Goal: Transaction & Acquisition: Book appointment/travel/reservation

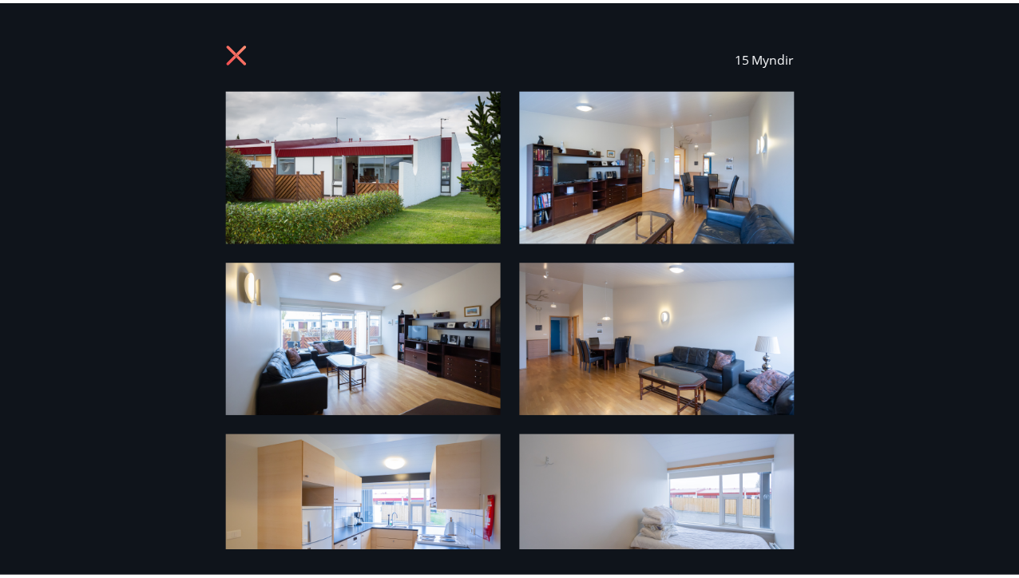
scroll to position [909, 0]
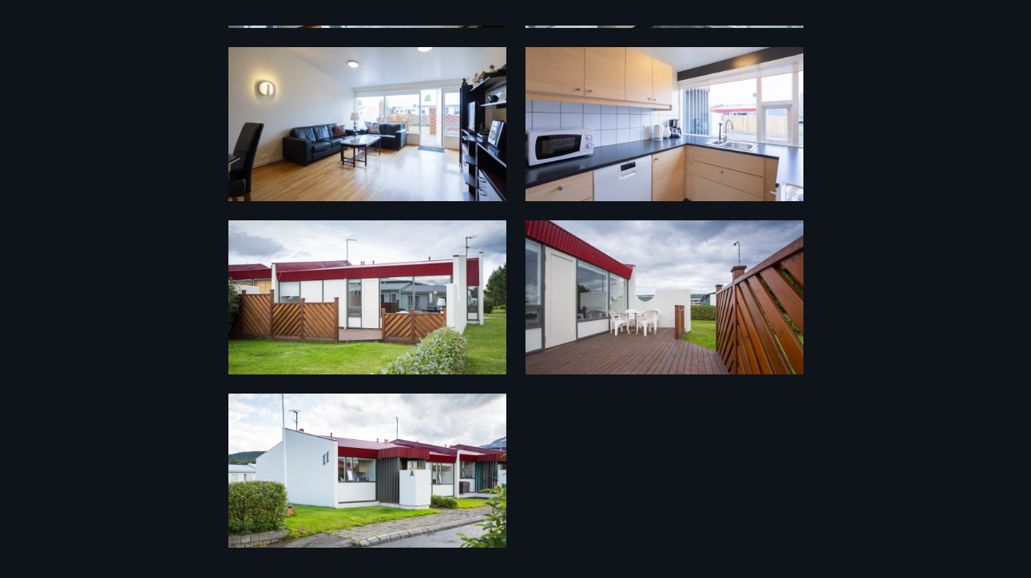
click at [1022, 22] on div "15 Myndir" at bounding box center [515, 289] width 1031 height 578
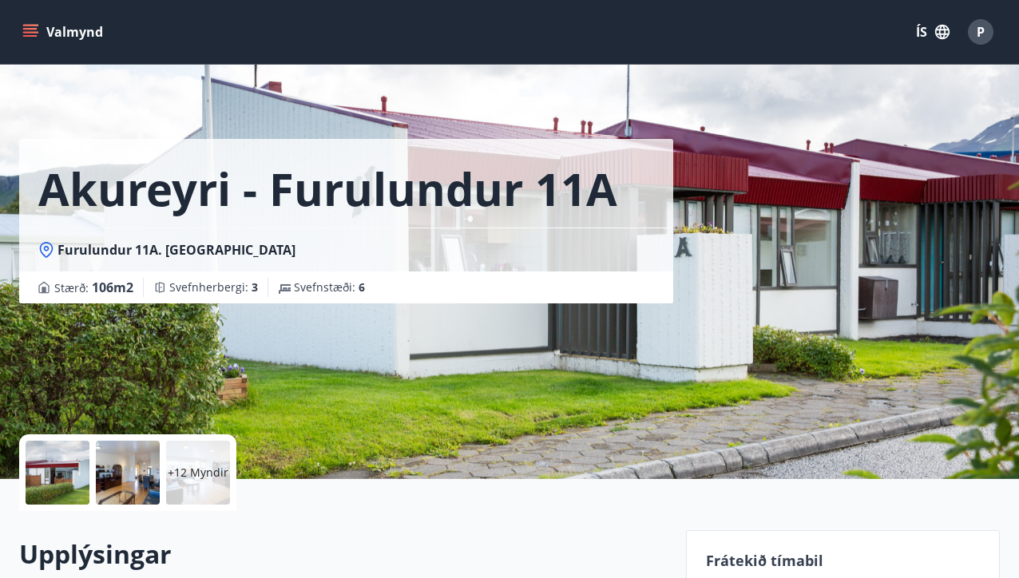
scroll to position [0, 0]
click at [35, 26] on icon "menu" at bounding box center [30, 32] width 16 height 16
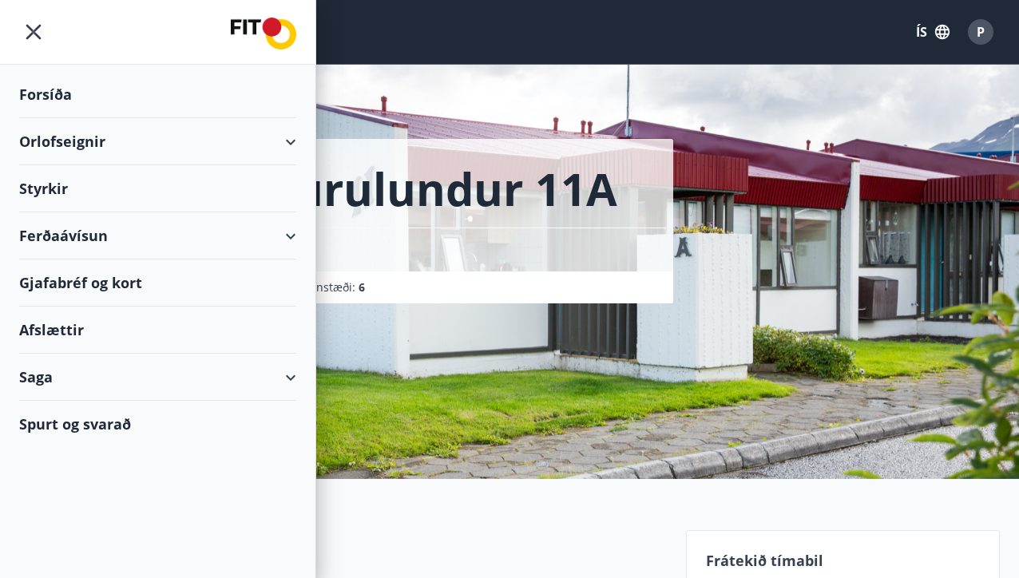
click at [50, 139] on div "Orlofseignir" at bounding box center [157, 141] width 277 height 47
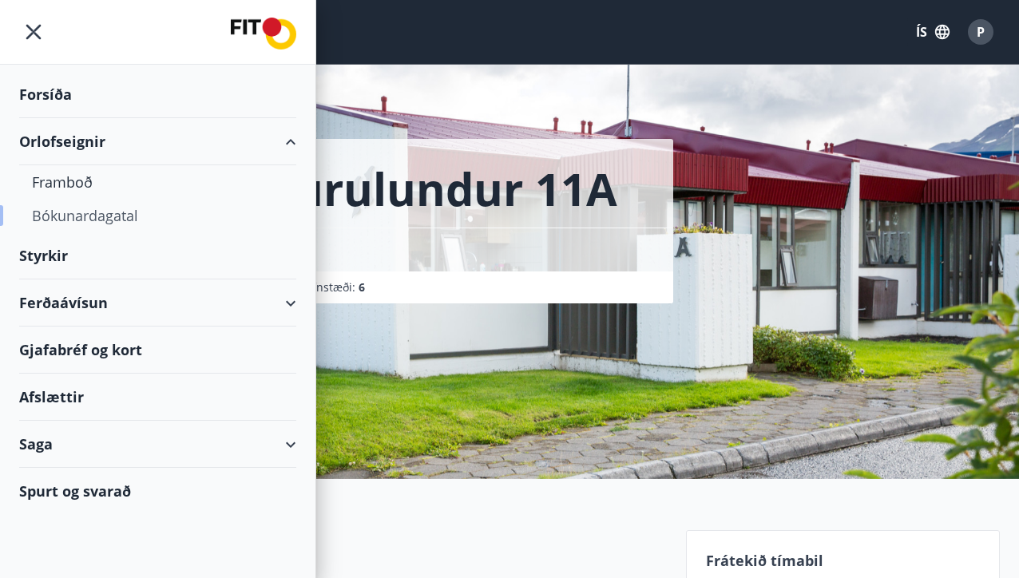
click at [77, 218] on div "Bókunardagatal" at bounding box center [158, 216] width 252 height 34
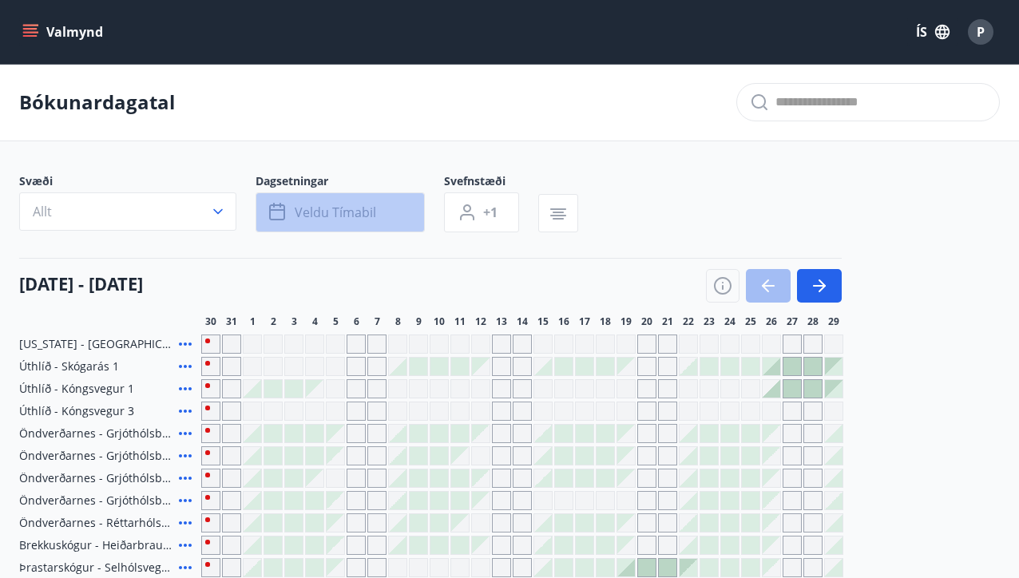
click at [324, 218] on span "Veldu tímabil" at bounding box center [335, 213] width 81 height 18
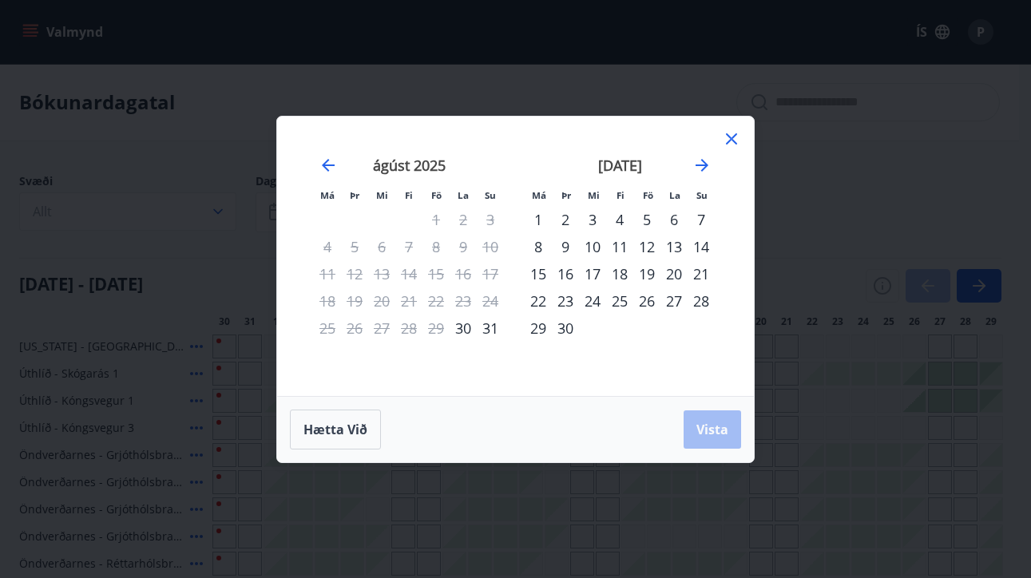
click at [651, 268] on div "19" at bounding box center [647, 273] width 27 height 27
click at [538, 297] on div "22" at bounding box center [538, 301] width 27 height 27
click at [709, 428] on span "Vista" at bounding box center [713, 430] width 32 height 18
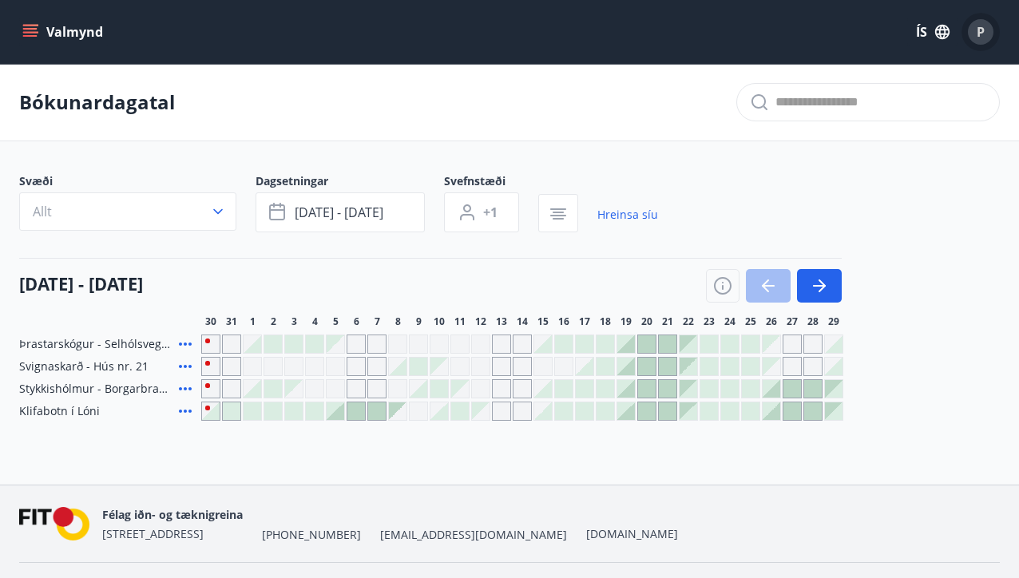
click at [983, 34] on span "P" at bounding box center [981, 32] width 8 height 18
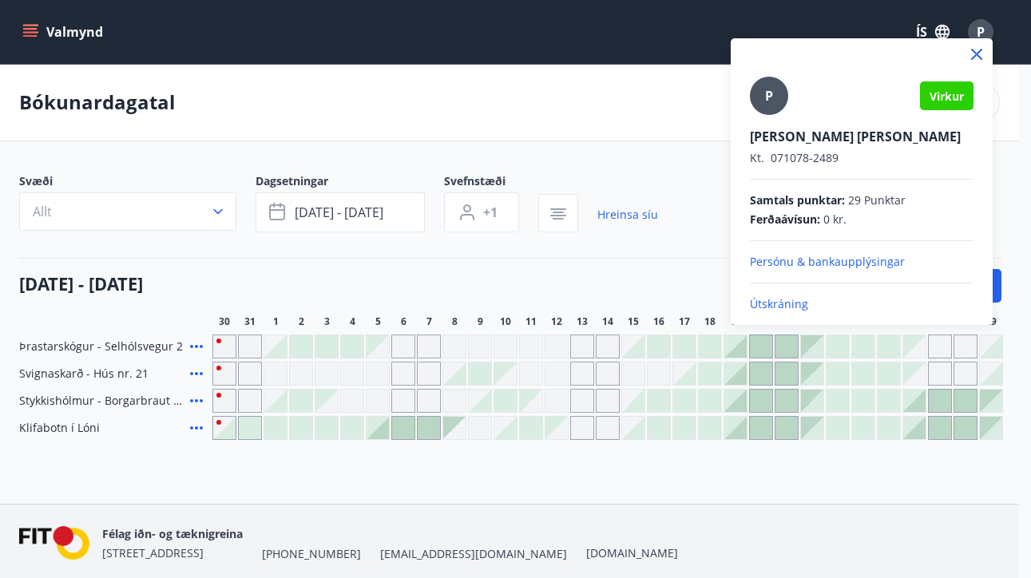
click at [600, 135] on div at bounding box center [515, 289] width 1031 height 578
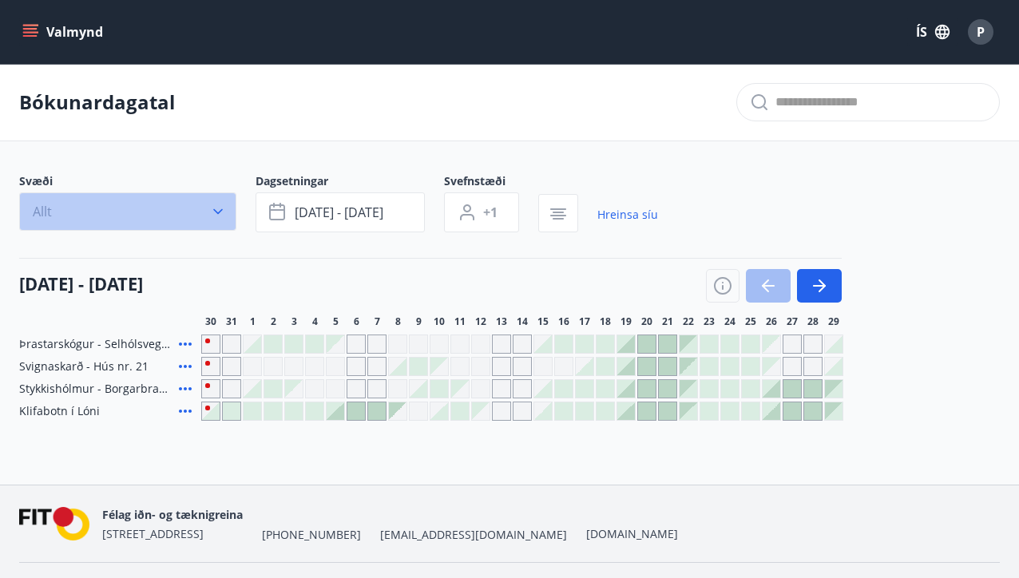
click at [217, 216] on icon "button" at bounding box center [218, 212] width 16 height 16
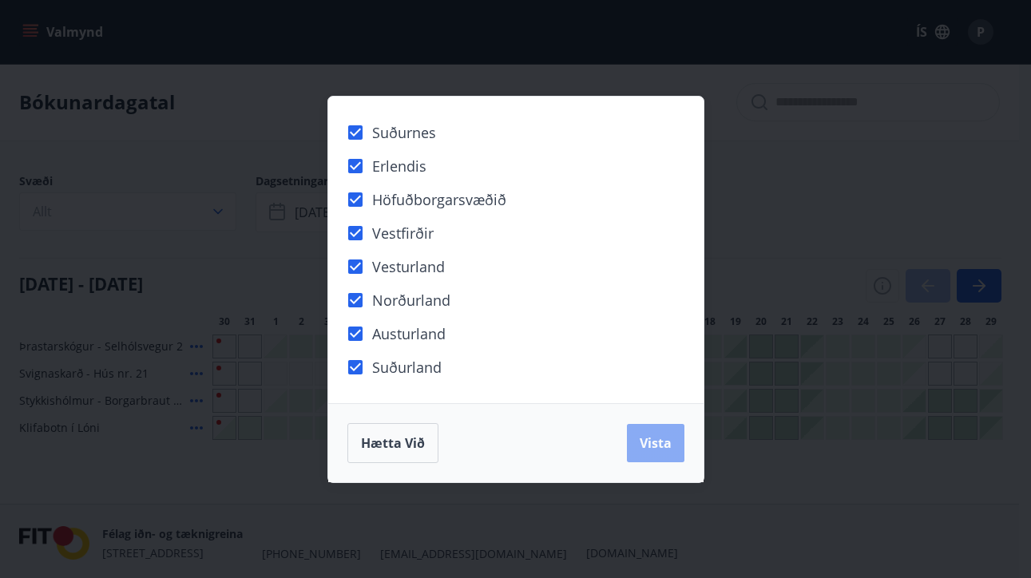
click at [646, 448] on span "Vista" at bounding box center [656, 444] width 32 height 18
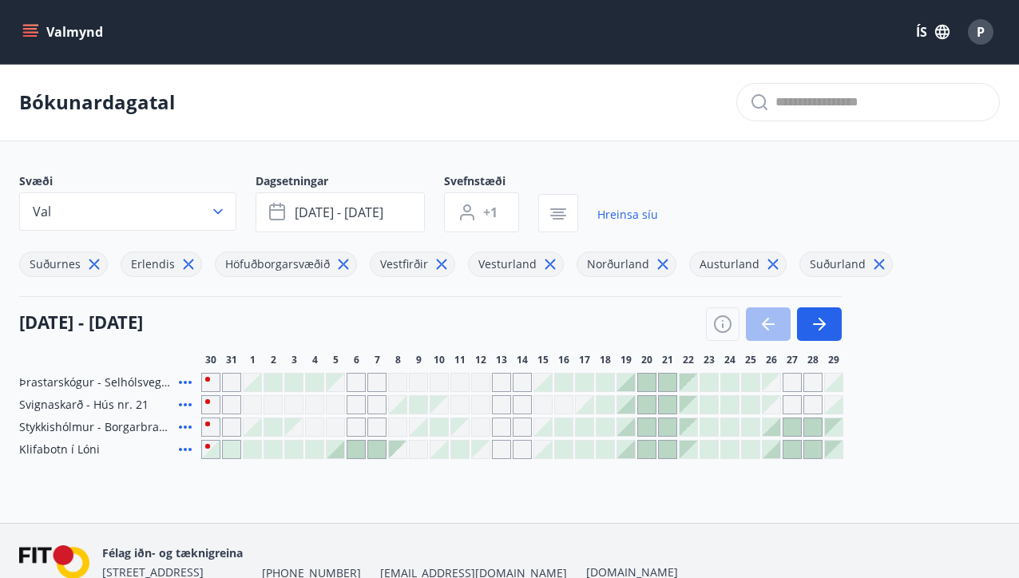
click at [305, 0] on div "Valmynd ÍS P" at bounding box center [509, 32] width 1019 height 64
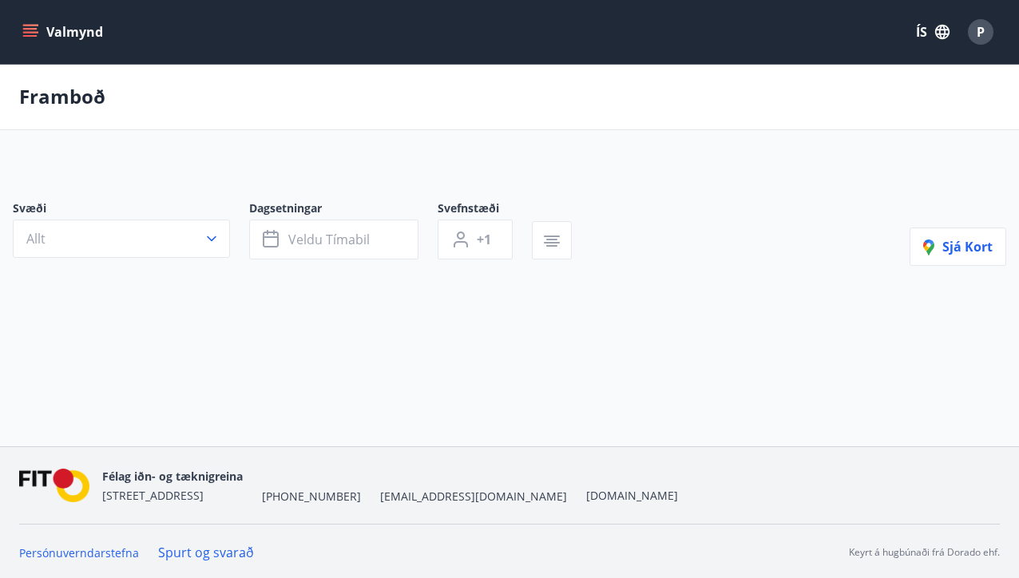
type input "*"
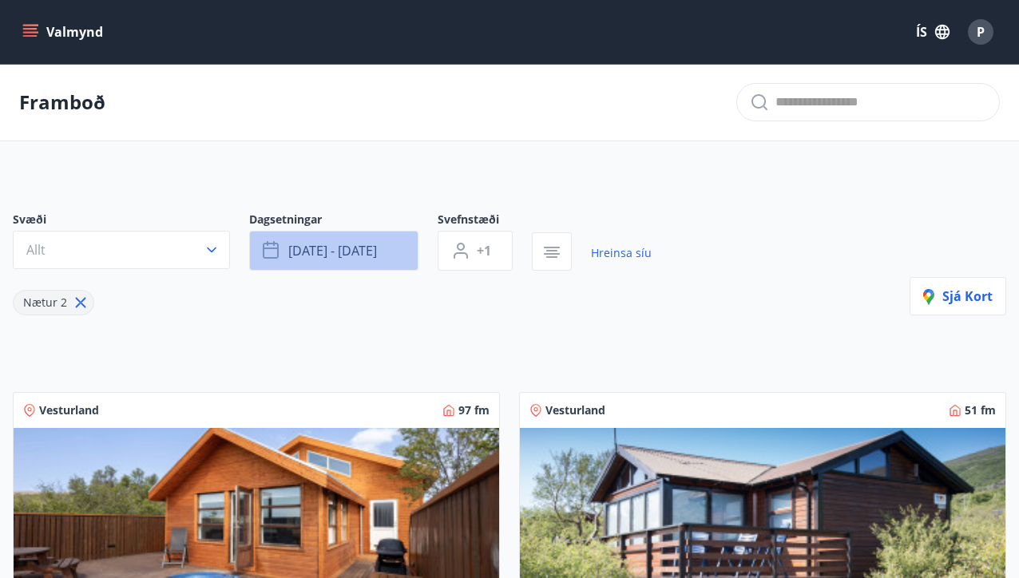
click at [384, 246] on button "[DATE] - [DATE]" at bounding box center [333, 251] width 169 height 40
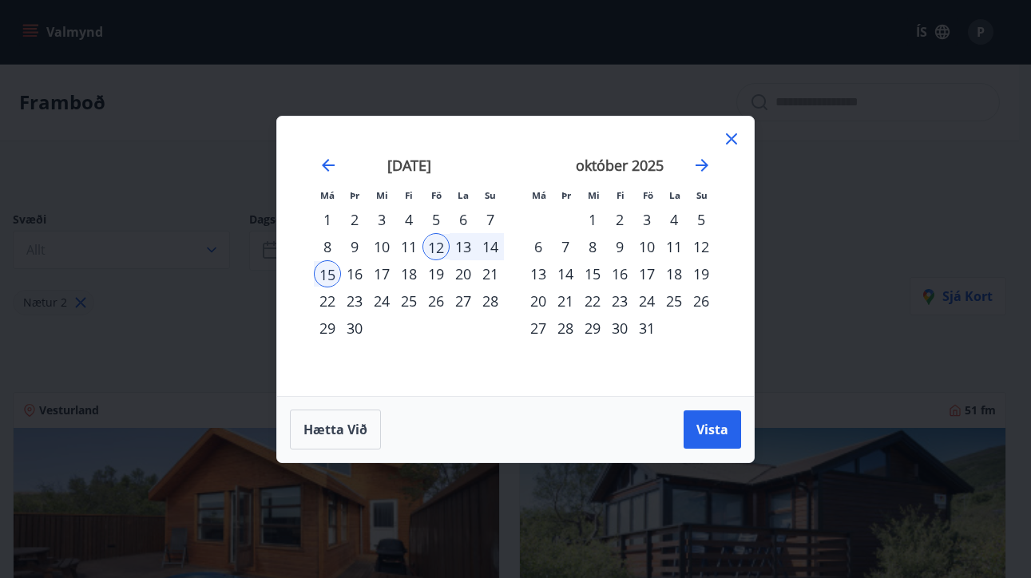
click at [440, 271] on div "19" at bounding box center [436, 273] width 27 height 27
click at [327, 296] on div "22" at bounding box center [327, 301] width 27 height 27
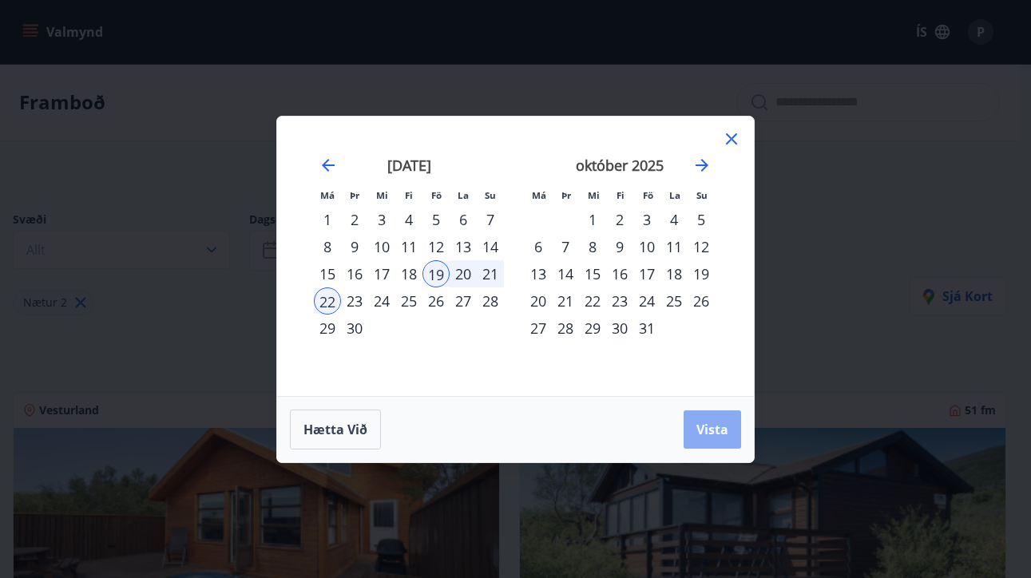
click at [707, 427] on span "Vista" at bounding box center [713, 430] width 32 height 18
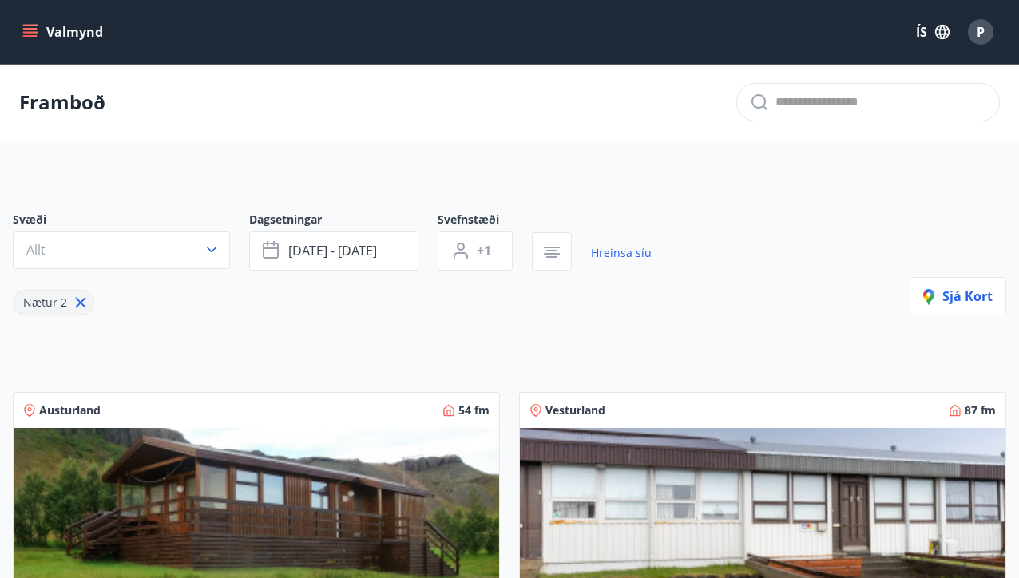
click at [81, 300] on icon at bounding box center [81, 303] width 10 height 10
type input "*"
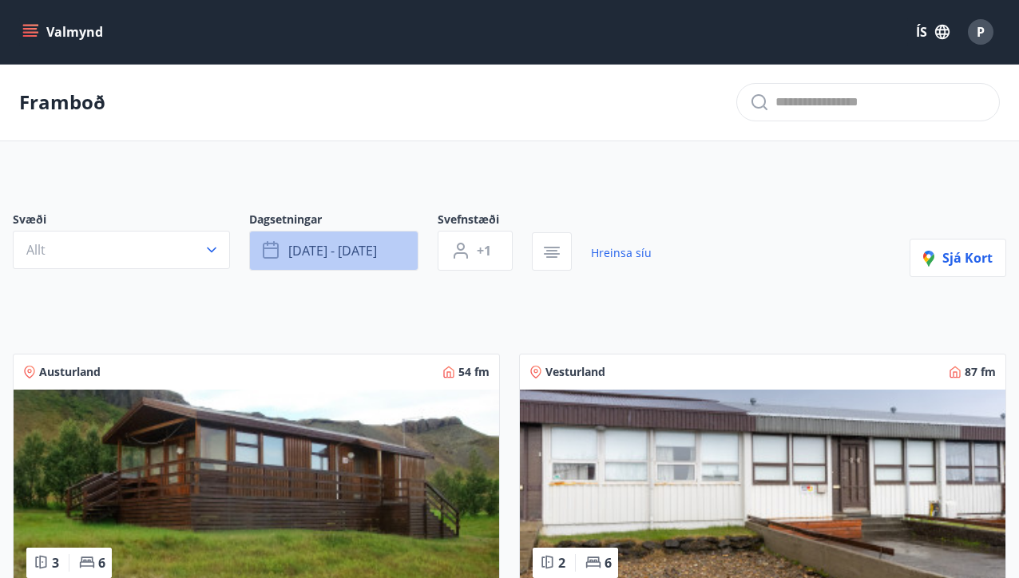
click at [329, 251] on span "[DATE] - [DATE]" at bounding box center [332, 251] width 89 height 18
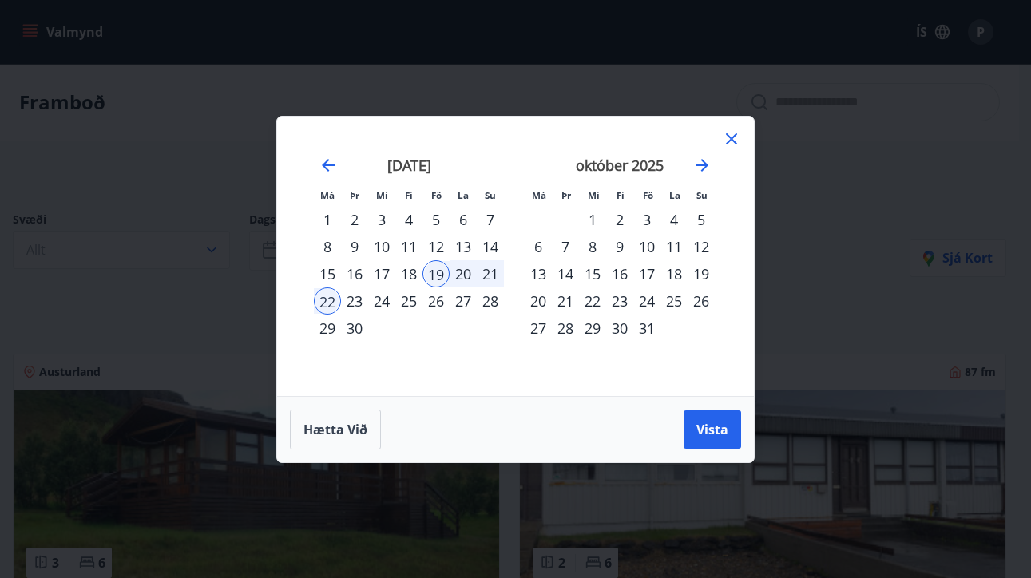
click at [435, 244] on div "12" at bounding box center [436, 246] width 27 height 27
click at [336, 272] on div "15" at bounding box center [327, 273] width 27 height 27
click at [711, 425] on span "Vista" at bounding box center [713, 430] width 32 height 18
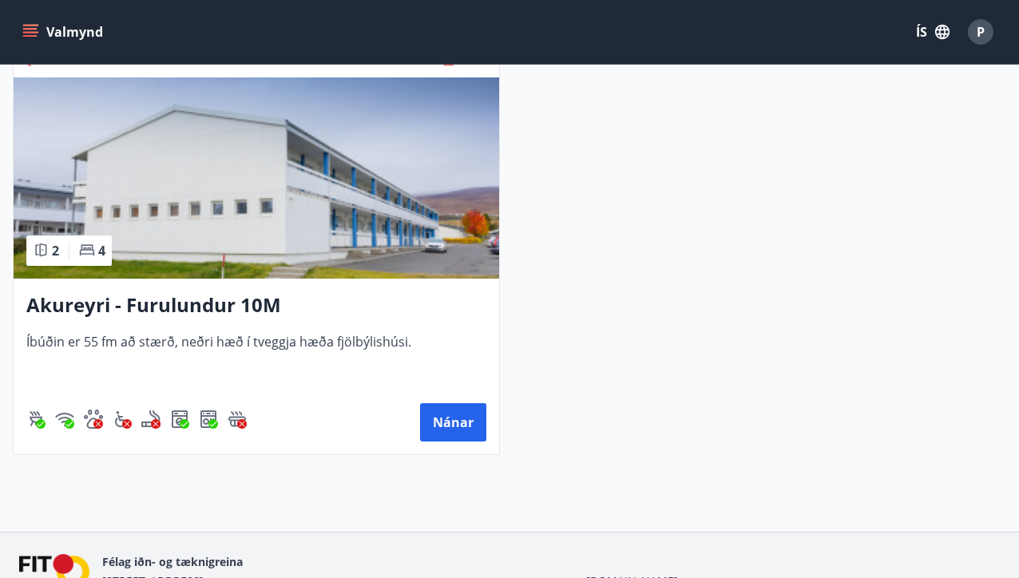
scroll to position [1191, 0]
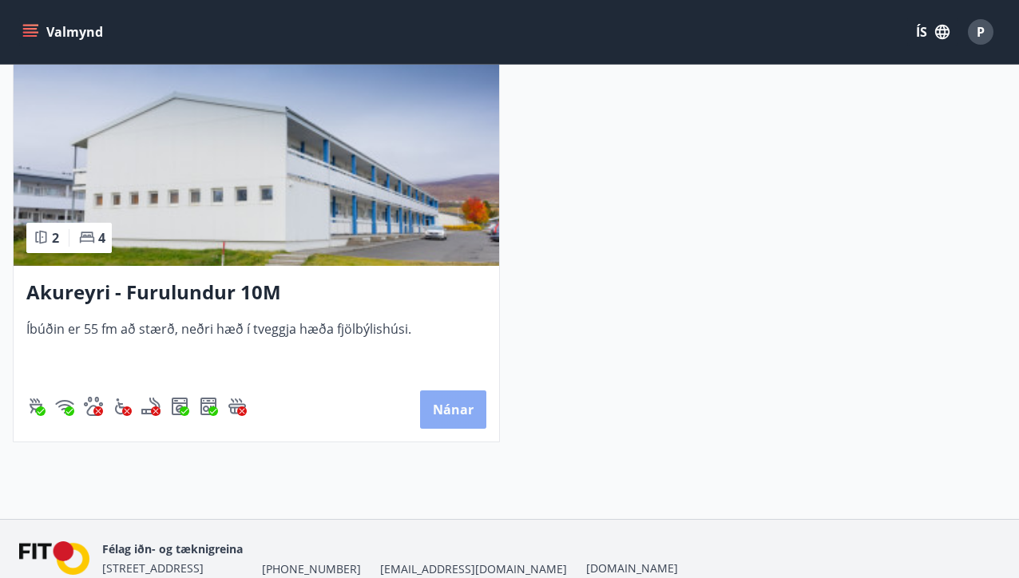
click at [443, 411] on button "Nánar" at bounding box center [453, 410] width 66 height 38
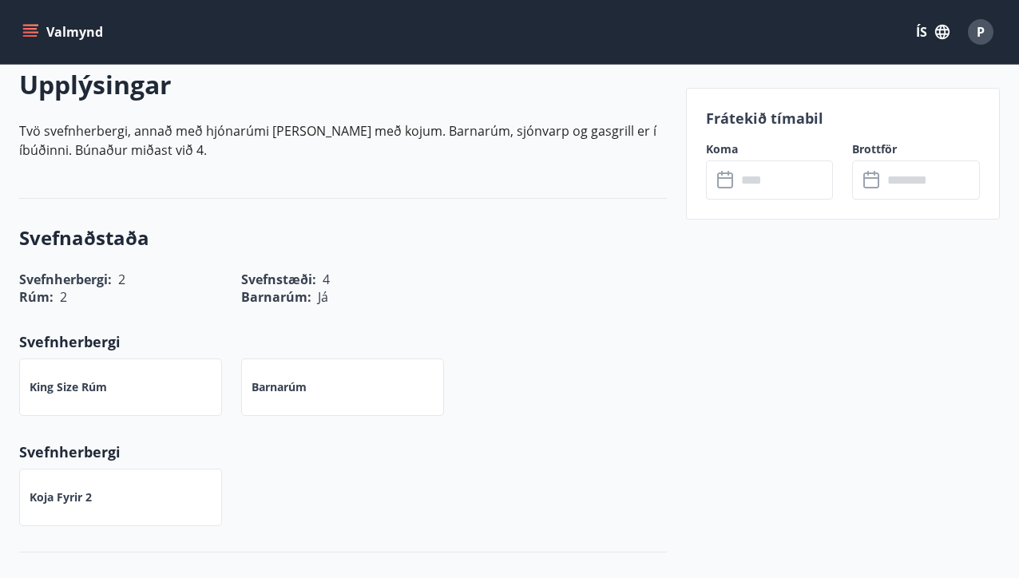
scroll to position [452, 0]
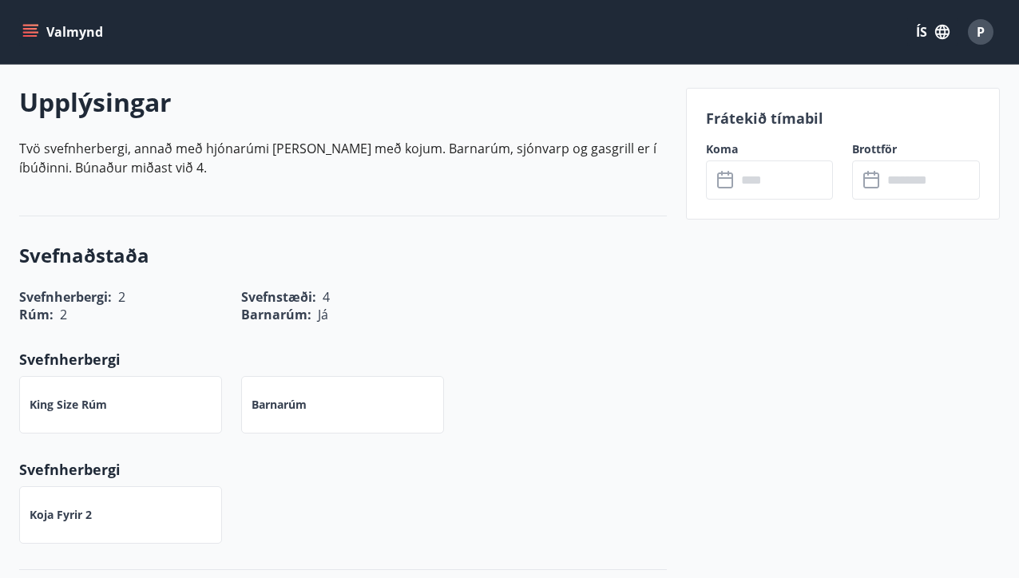
click at [725, 179] on icon at bounding box center [726, 180] width 19 height 19
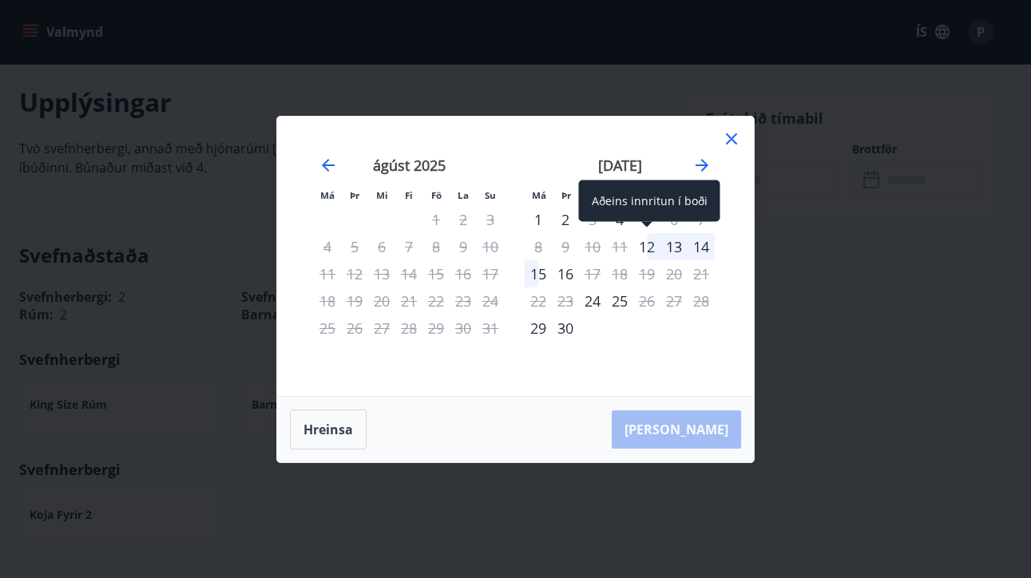
click at [650, 248] on div "12" at bounding box center [647, 246] width 27 height 27
click at [698, 438] on div "[PERSON_NAME]" at bounding box center [515, 430] width 477 height 66
click at [792, 324] on div "Má Þr Mi Fi Fö La Su Má Þr Mi Fi Fö La Su [DATE] 1 2 3 4 5 6 7 8 9 10 11 12 13 …" at bounding box center [515, 289] width 1031 height 578
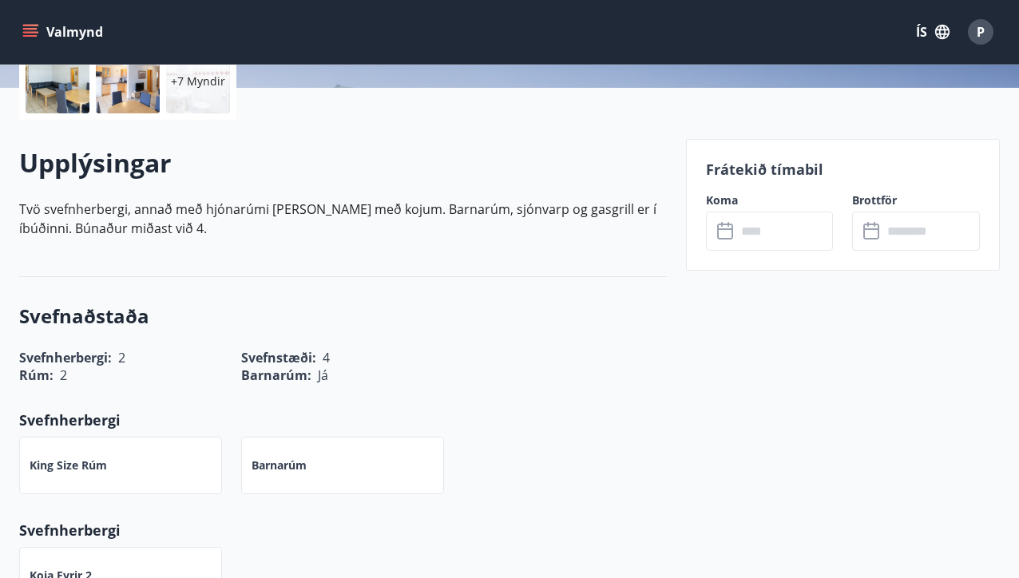
scroll to position [403, 0]
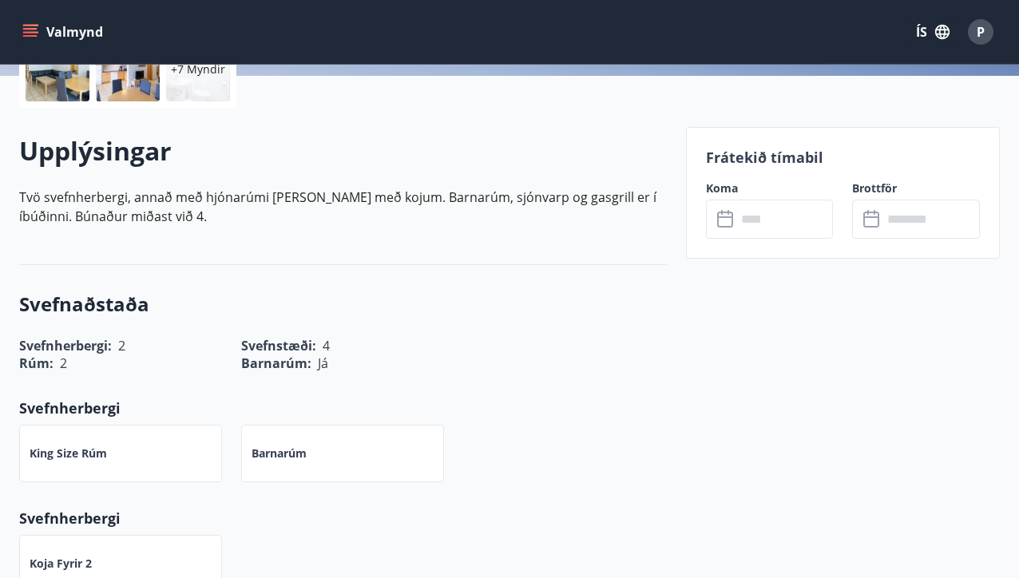
click at [790, 220] on input "text" at bounding box center [785, 219] width 97 height 39
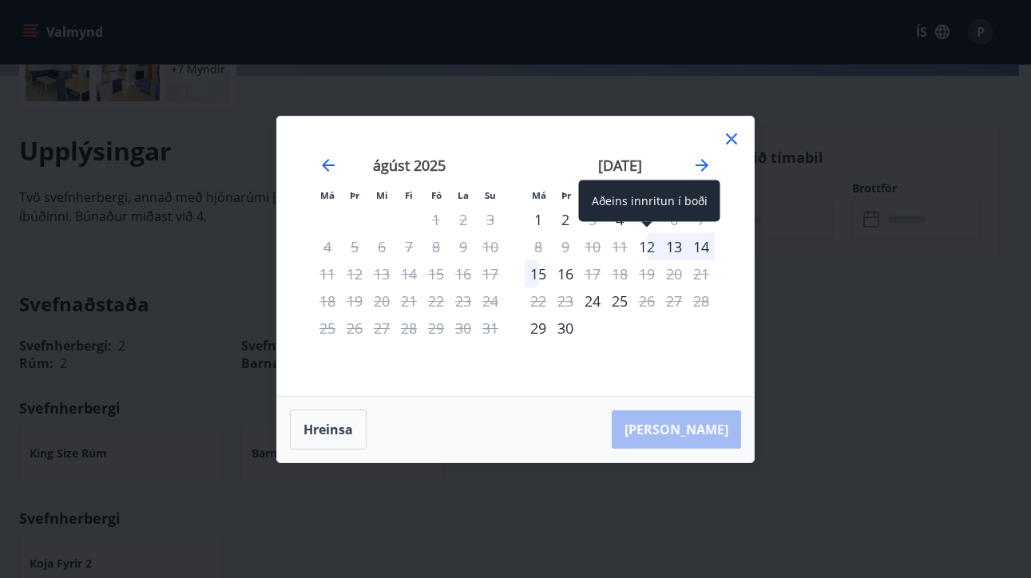
click at [650, 242] on div "12" at bounding box center [647, 246] width 27 height 27
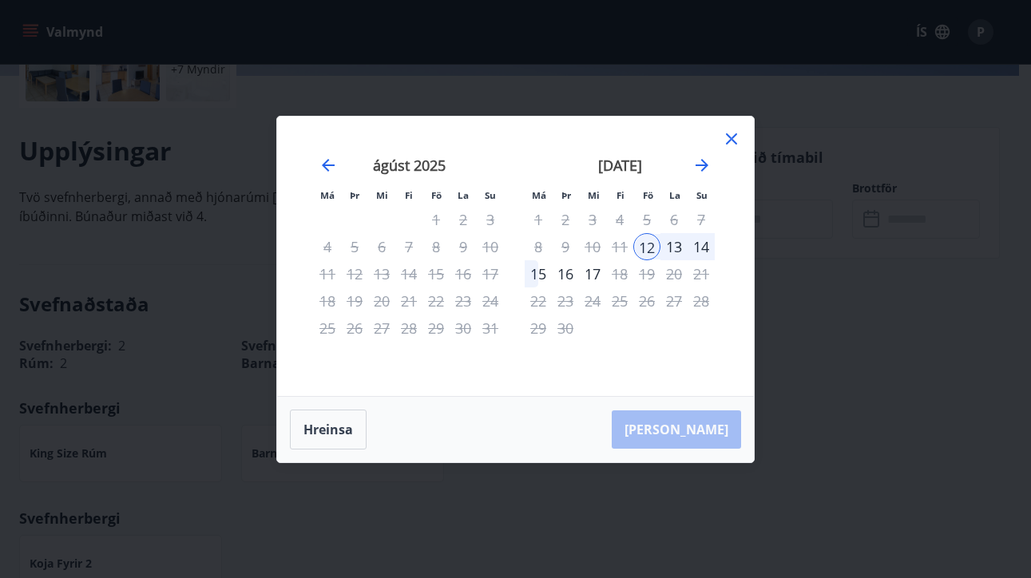
click at [541, 272] on div "15" at bounding box center [538, 273] width 27 height 27
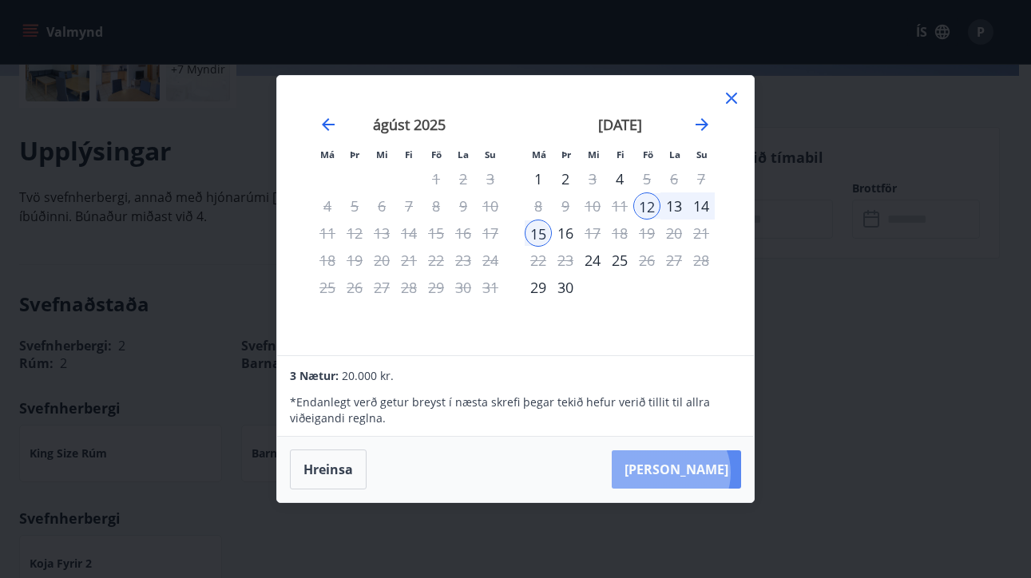
click at [719, 473] on button "[PERSON_NAME]" at bounding box center [676, 470] width 129 height 38
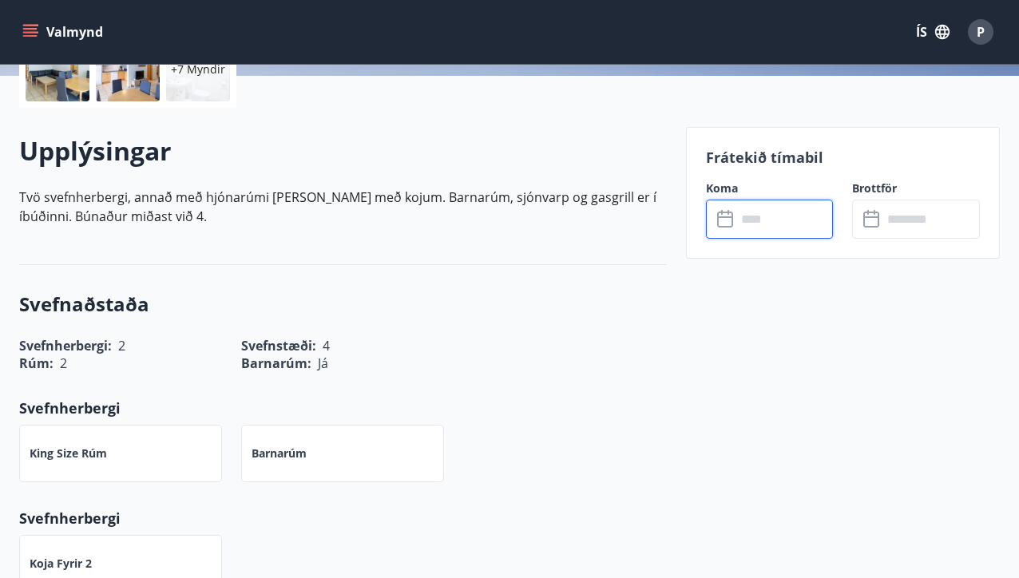
type input "******"
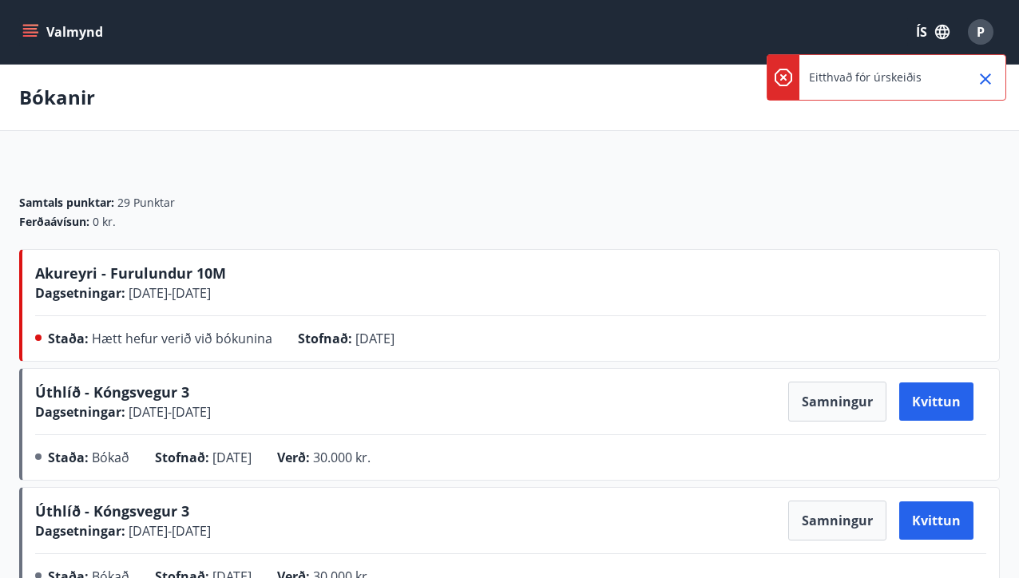
click at [211, 288] on span "[DATE] - [DATE]" at bounding box center [167, 293] width 85 height 18
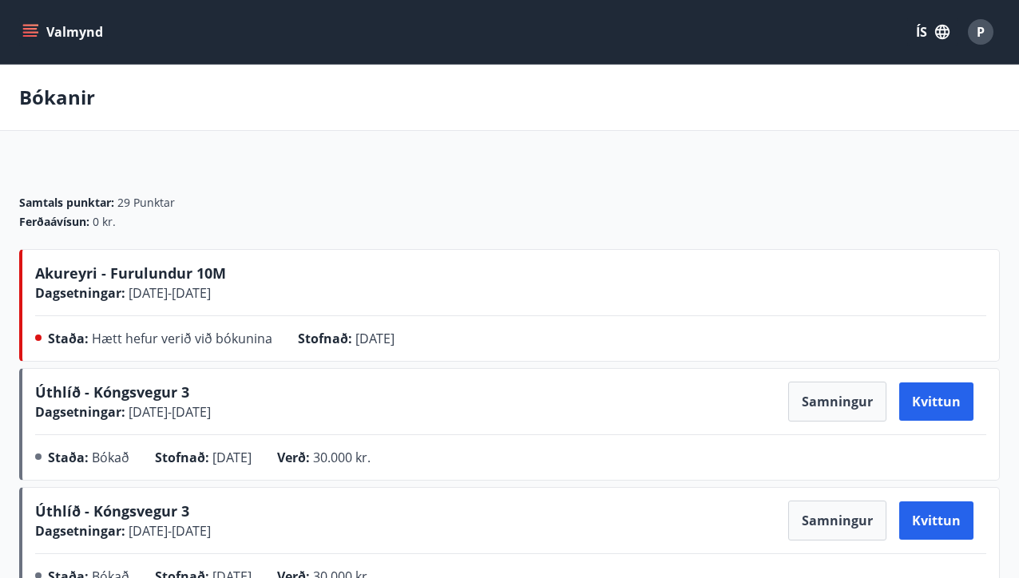
click at [30, 26] on icon "menu" at bounding box center [32, 26] width 18 height 2
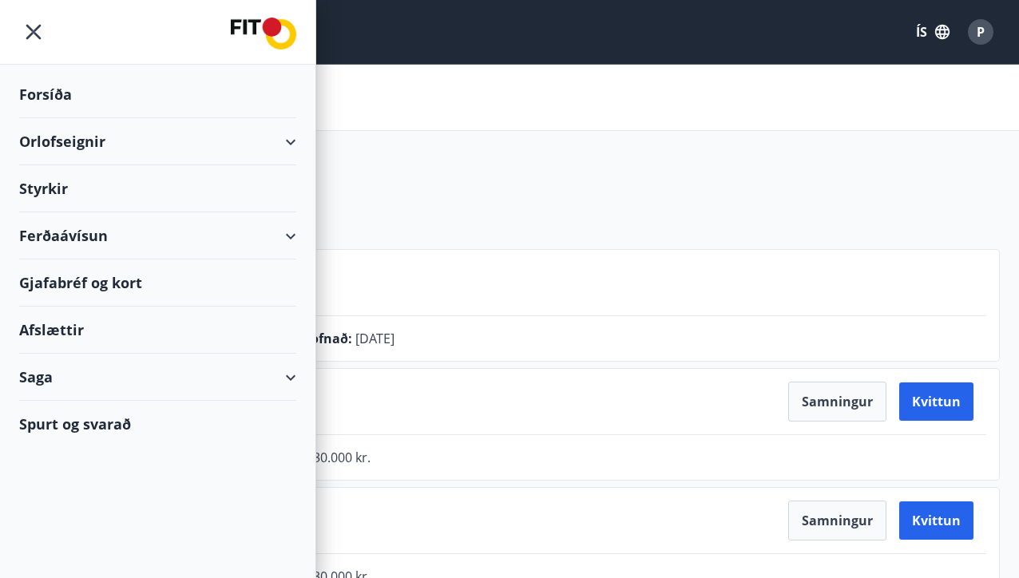
click at [50, 141] on div "Orlofseignir" at bounding box center [157, 141] width 277 height 47
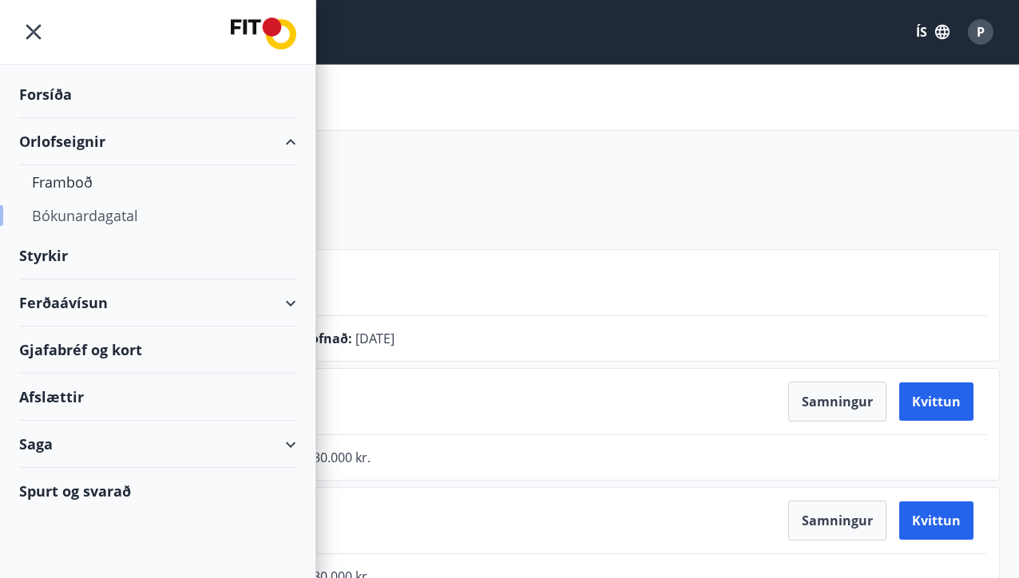
click at [58, 221] on div "Bókunardagatal" at bounding box center [158, 216] width 252 height 34
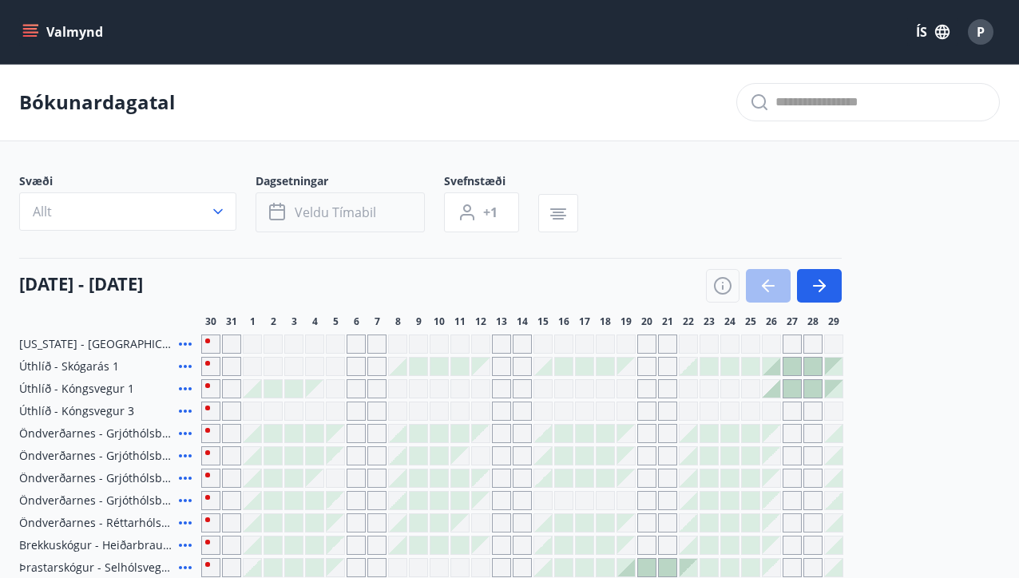
click at [348, 213] on span "Veldu tímabil" at bounding box center [335, 213] width 81 height 18
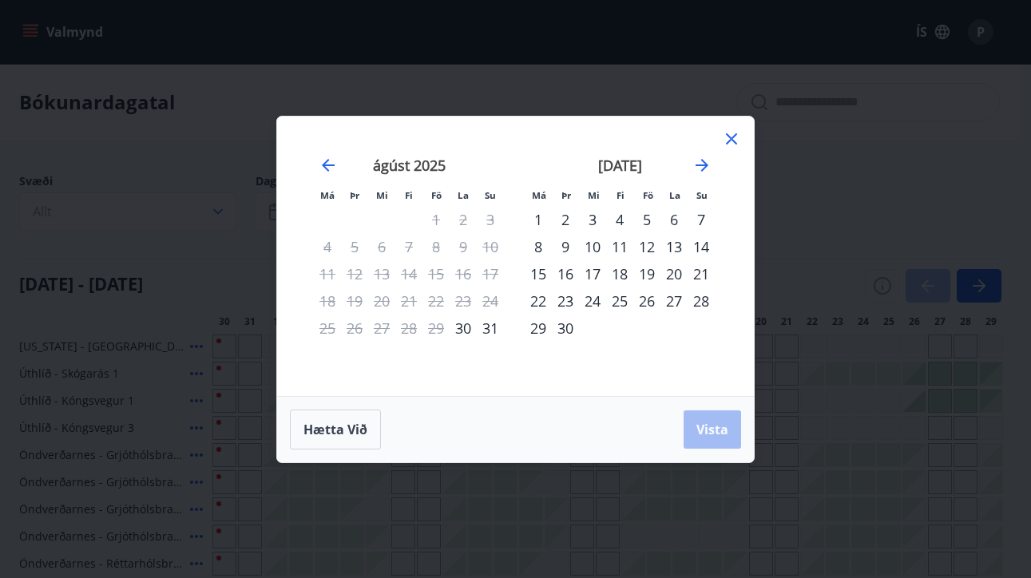
click at [622, 243] on div "11" at bounding box center [619, 246] width 27 height 27
click at [538, 271] on div "15" at bounding box center [538, 273] width 27 height 27
click at [717, 427] on span "Vista" at bounding box center [713, 430] width 32 height 18
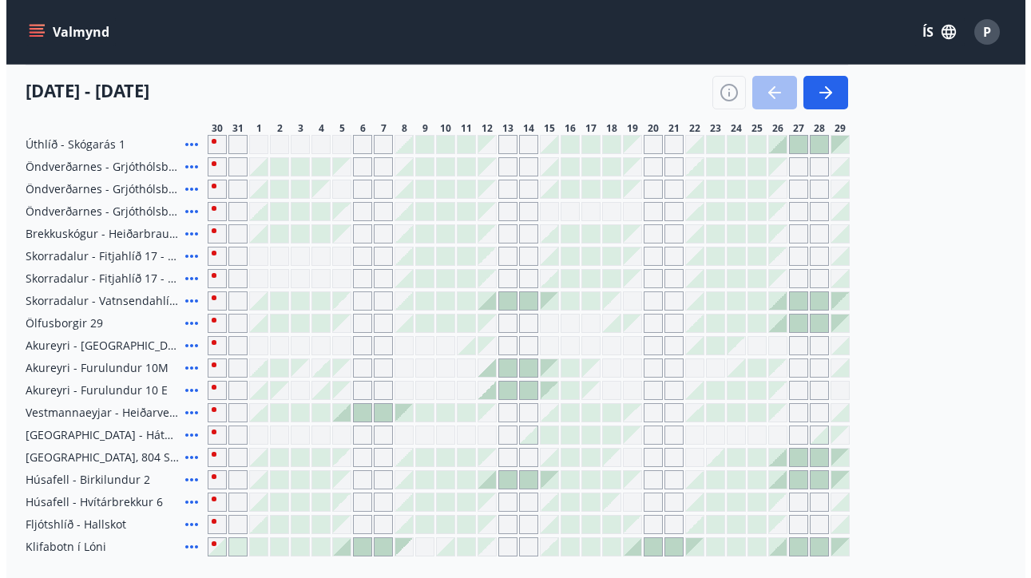
scroll to position [219, 0]
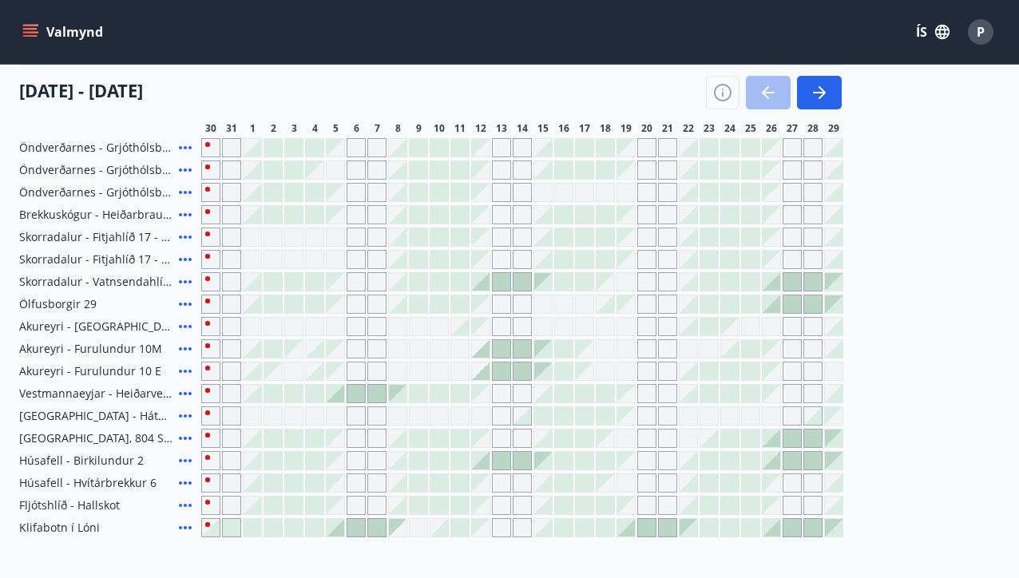
click at [485, 331] on div "Gráir dagar eru ekki bókanlegir" at bounding box center [481, 327] width 18 height 18
click at [484, 332] on div "Gráir dagar eru ekki bókanlegir" at bounding box center [481, 327] width 18 height 18
click at [500, 330] on div "Gráir dagar eru ekki bókanlegir" at bounding box center [501, 326] width 19 height 19
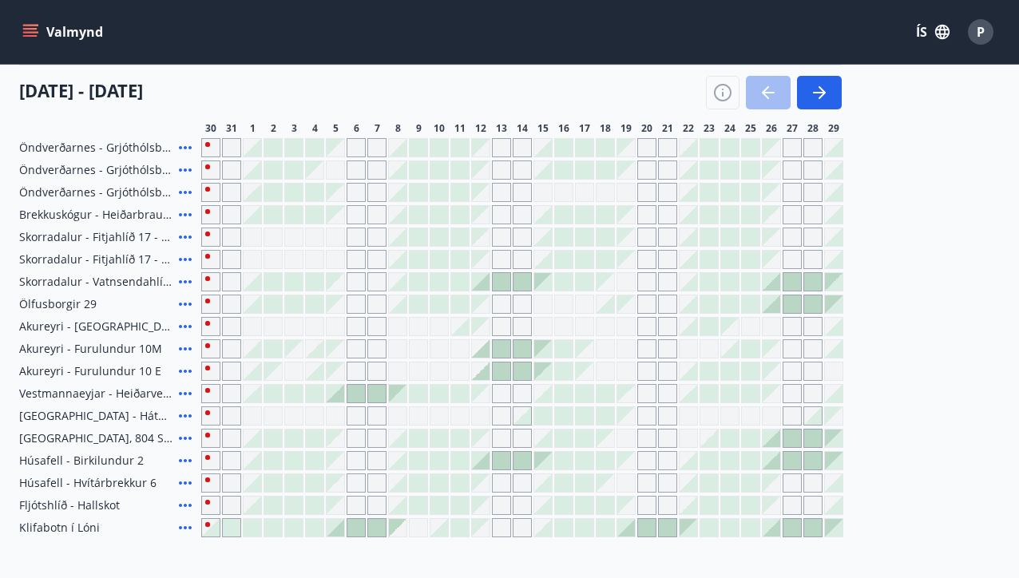
click at [500, 330] on div "Gráir dagar eru ekki bókanlegir" at bounding box center [501, 326] width 19 height 19
click at [484, 349] on div at bounding box center [481, 349] width 18 height 18
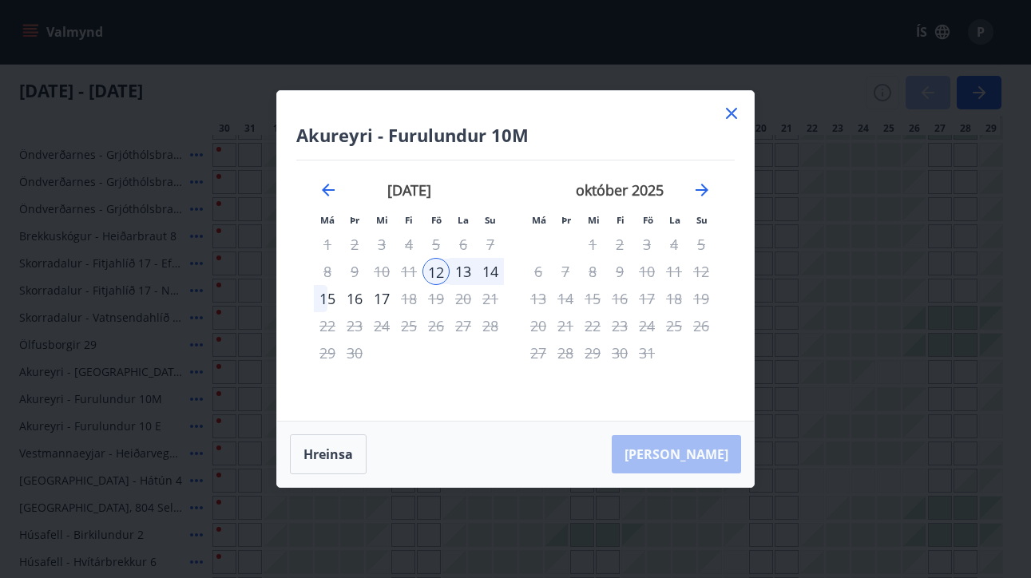
click at [733, 109] on icon at bounding box center [731, 113] width 19 height 19
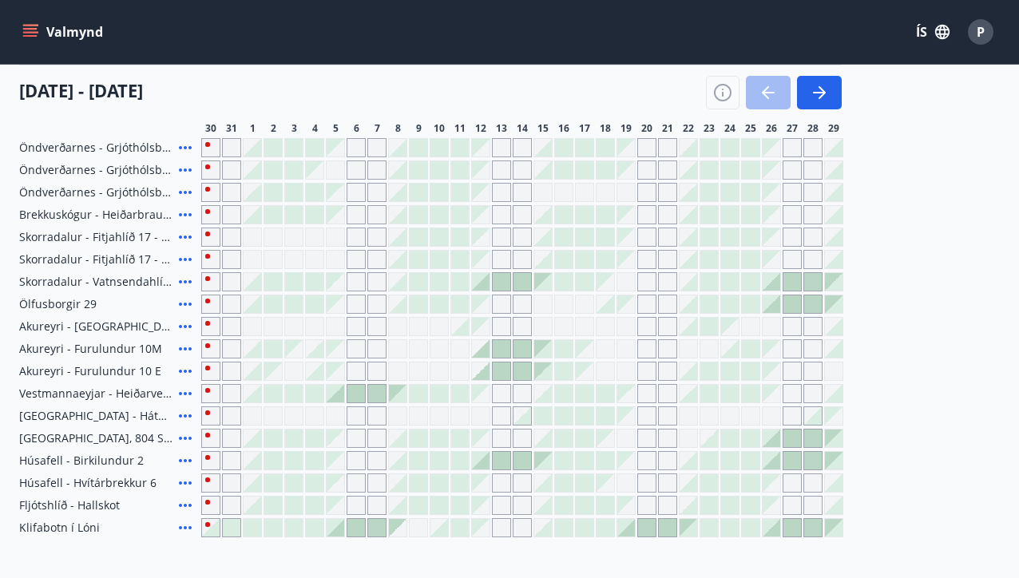
click at [487, 351] on div at bounding box center [481, 349] width 18 height 18
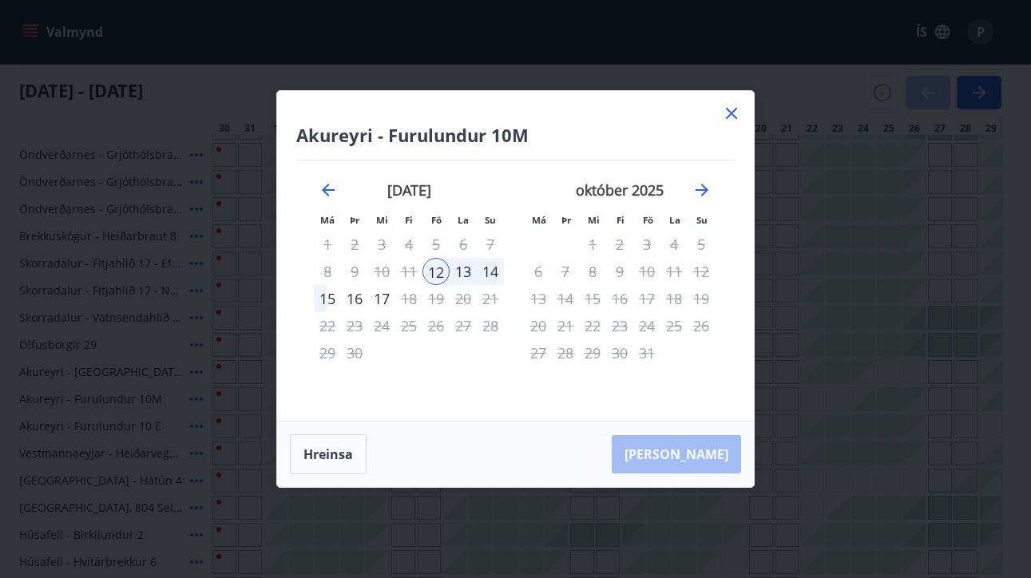
click at [330, 294] on div "15" at bounding box center [327, 298] width 27 height 27
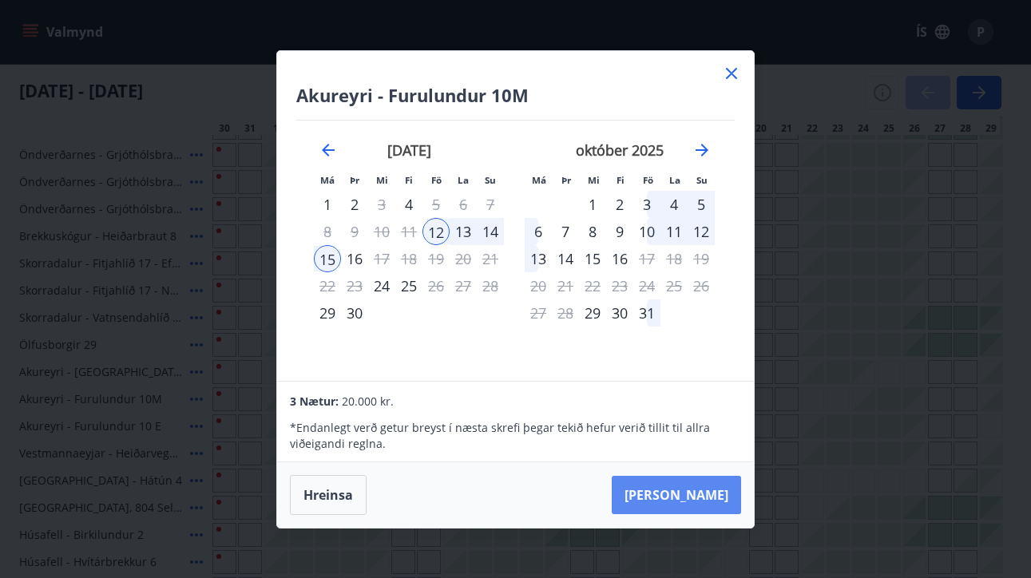
click at [716, 494] on button "[PERSON_NAME]" at bounding box center [676, 495] width 129 height 38
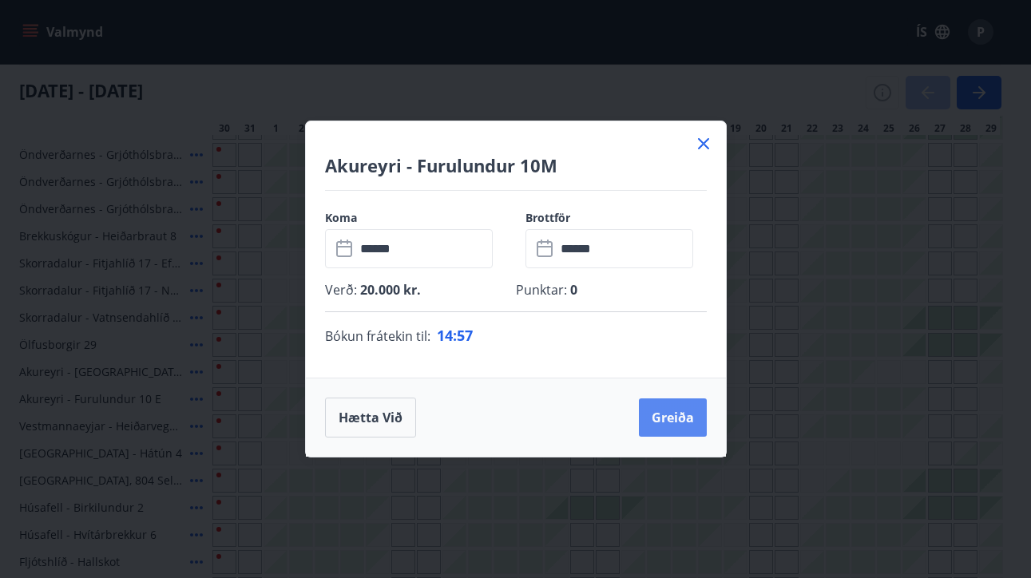
click at [677, 418] on button "Greiða" at bounding box center [673, 418] width 68 height 38
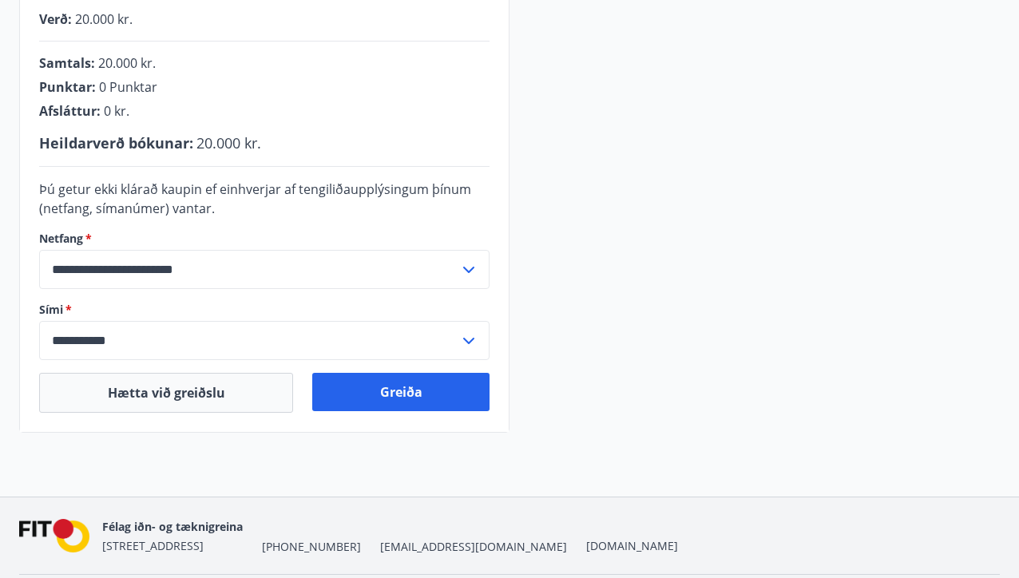
scroll to position [411, 0]
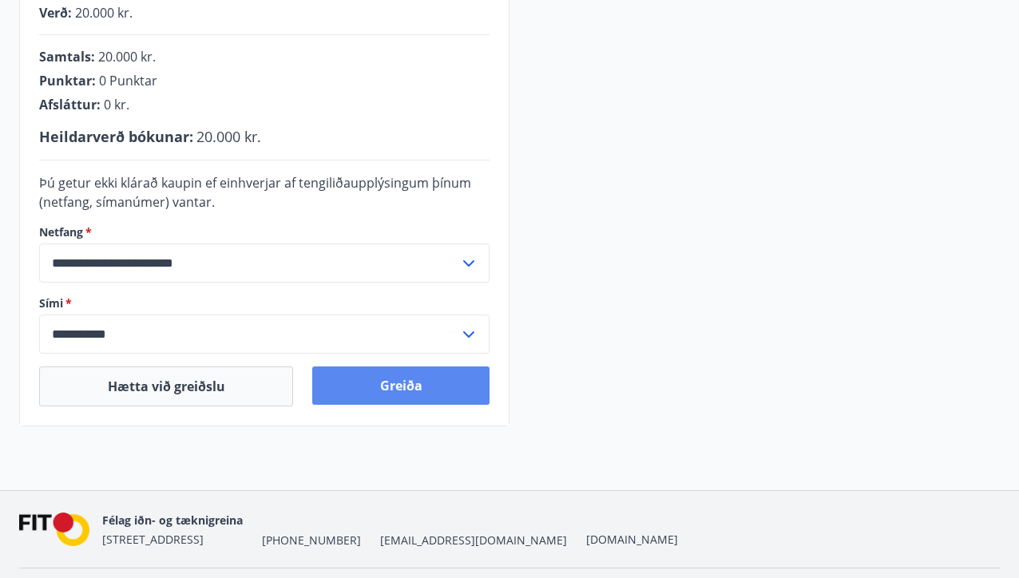
click at [423, 387] on button "Greiða" at bounding box center [400, 386] width 177 height 38
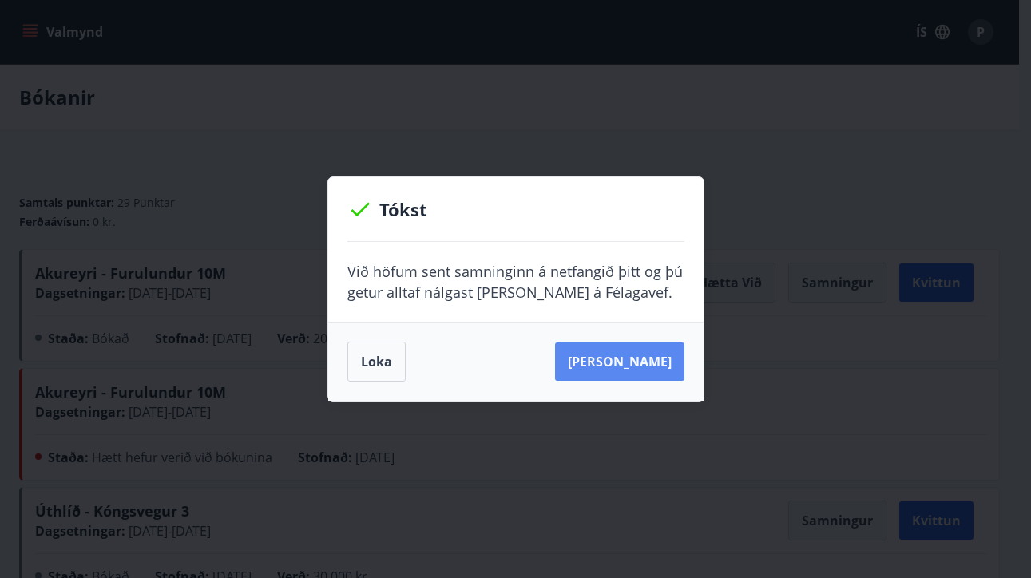
click at [635, 366] on button "Sjá samning" at bounding box center [619, 362] width 129 height 38
click at [650, 364] on button "Sjá samning" at bounding box center [619, 362] width 129 height 38
click at [372, 366] on button "Loka" at bounding box center [377, 362] width 58 height 40
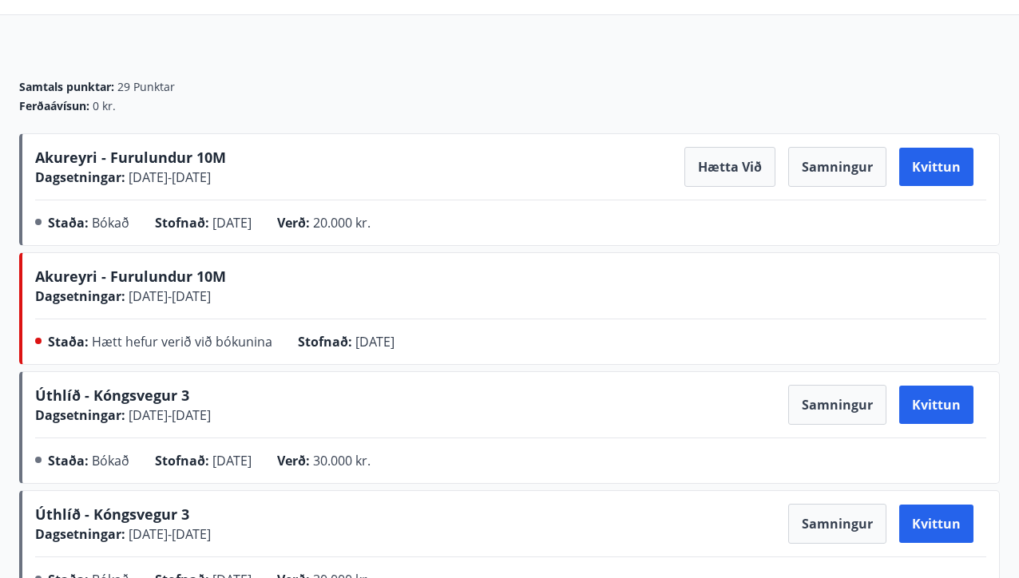
scroll to position [114, 0]
